Goal: Find specific page/section: Find specific page/section

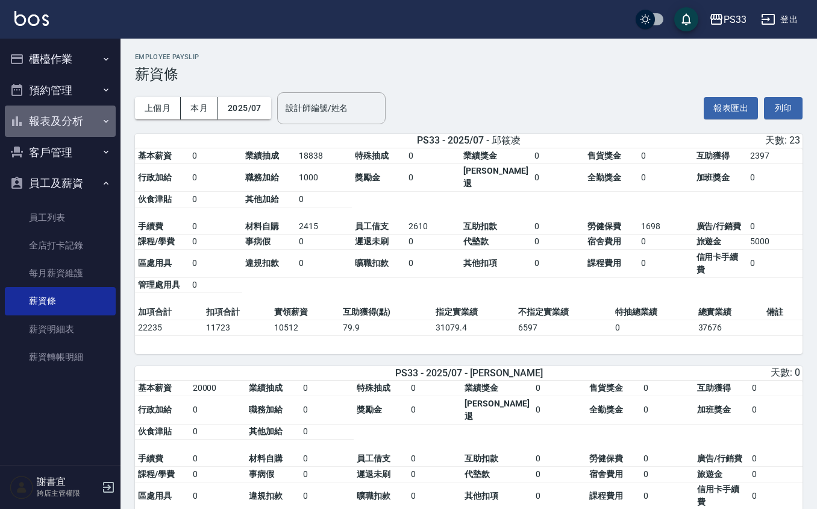
click at [75, 129] on button "報表及分析" at bounding box center [60, 121] width 111 height 31
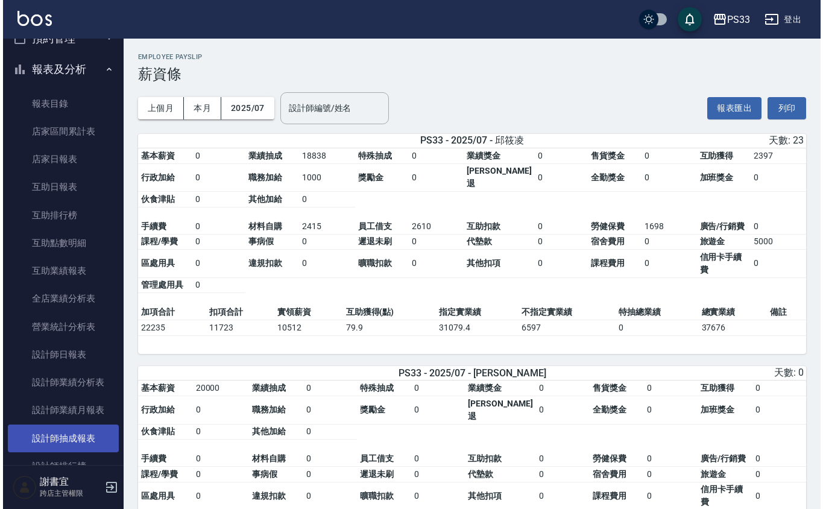
scroll to position [80, 0]
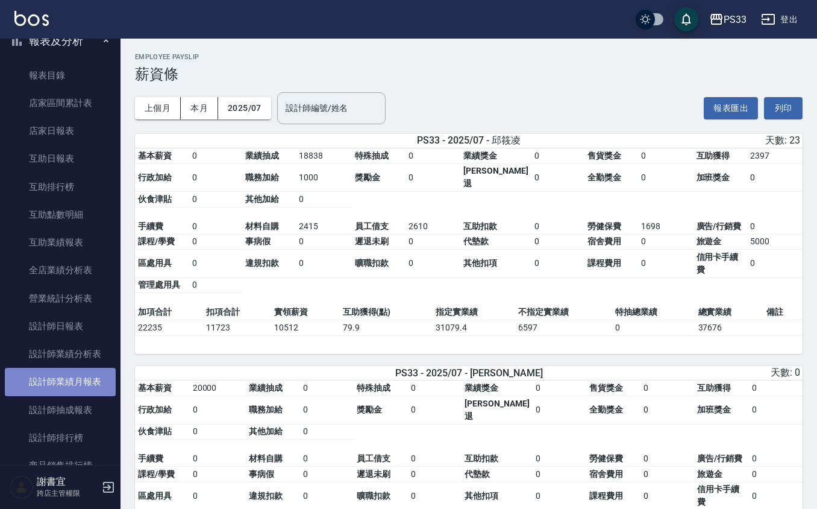
click at [77, 382] on link "設計師業績月報表" at bounding box center [60, 382] width 111 height 28
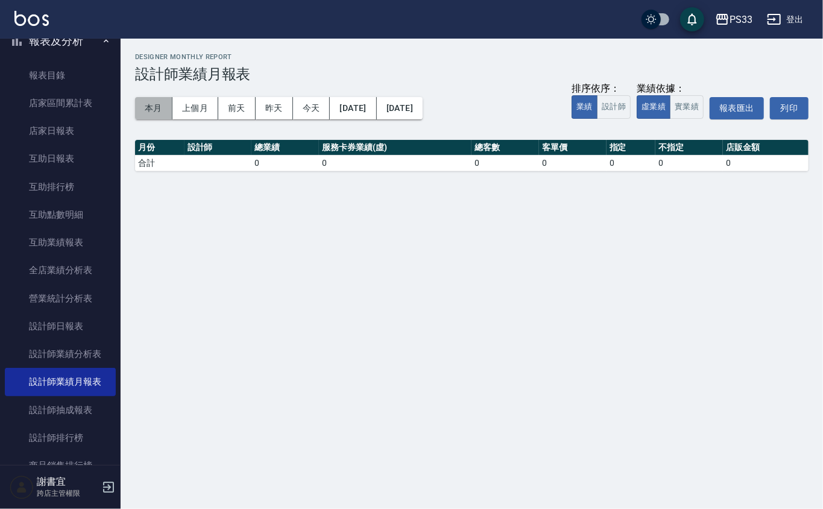
click at [156, 107] on button "本月" at bounding box center [153, 108] width 37 height 22
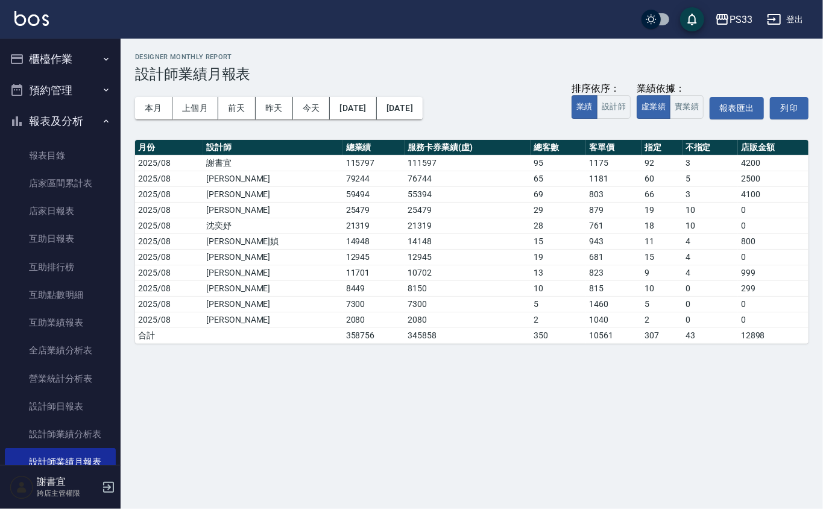
click at [81, 45] on button "櫃檯作業" at bounding box center [60, 58] width 111 height 31
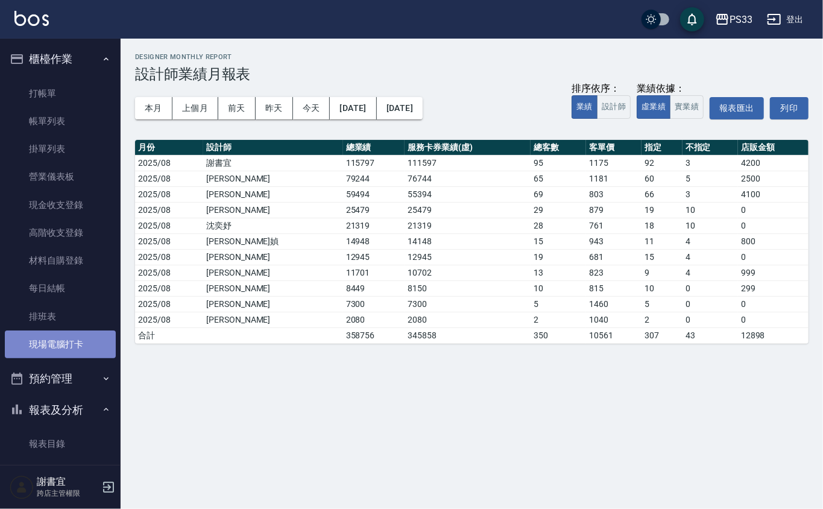
click at [75, 342] on link "現場電腦打卡" at bounding box center [60, 344] width 111 height 28
